Goal: Find specific page/section: Find specific page/section

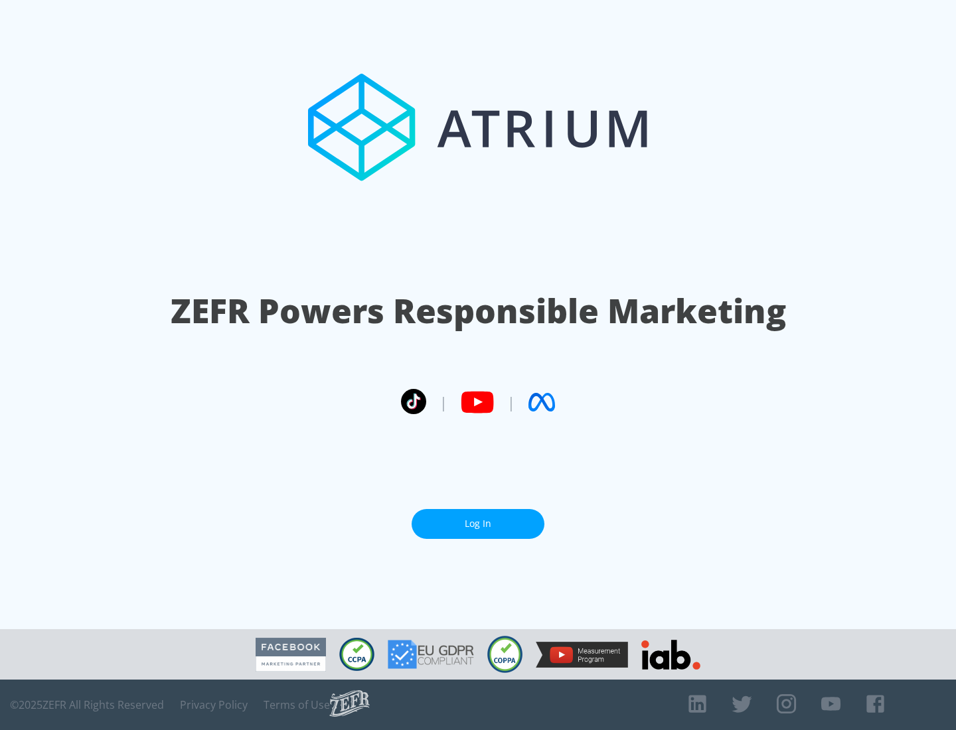
click at [478, 524] on link "Log In" at bounding box center [478, 524] width 133 height 30
